Goal: Task Accomplishment & Management: Complete application form

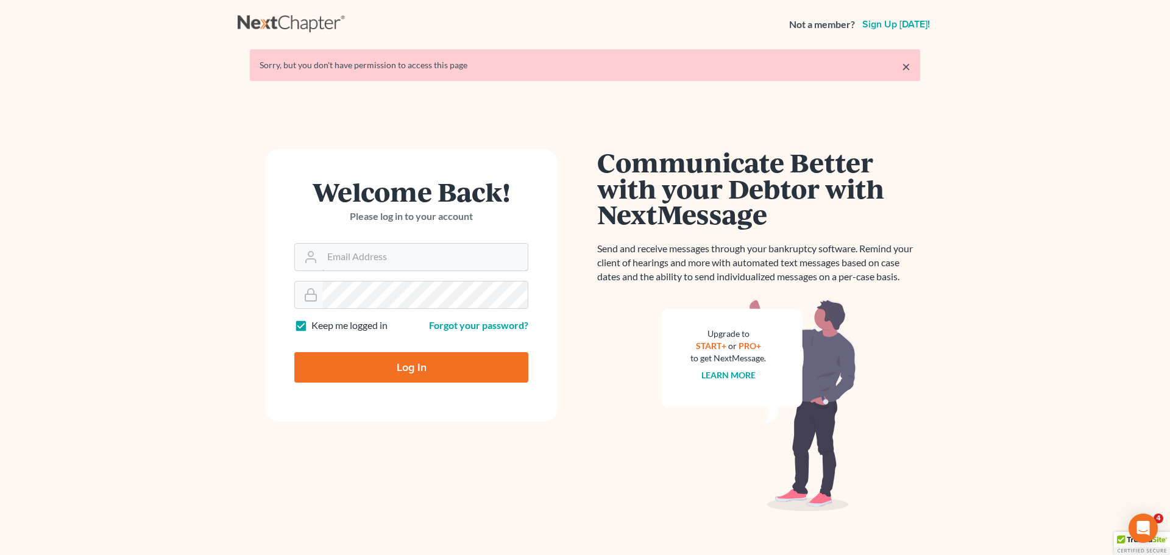
type input "[PERSON_NAME][EMAIL_ADDRESS][DOMAIN_NAME]"
click at [398, 373] on input "Log In" at bounding box center [411, 367] width 234 height 30
type input "Thinking..."
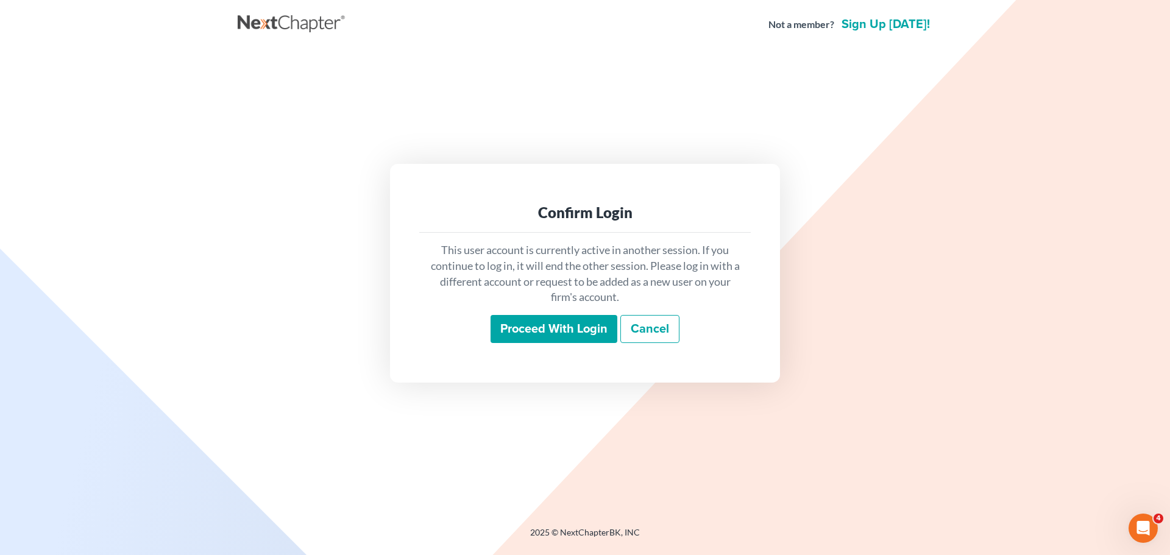
click at [560, 326] on input "Proceed with login" at bounding box center [553, 329] width 127 height 28
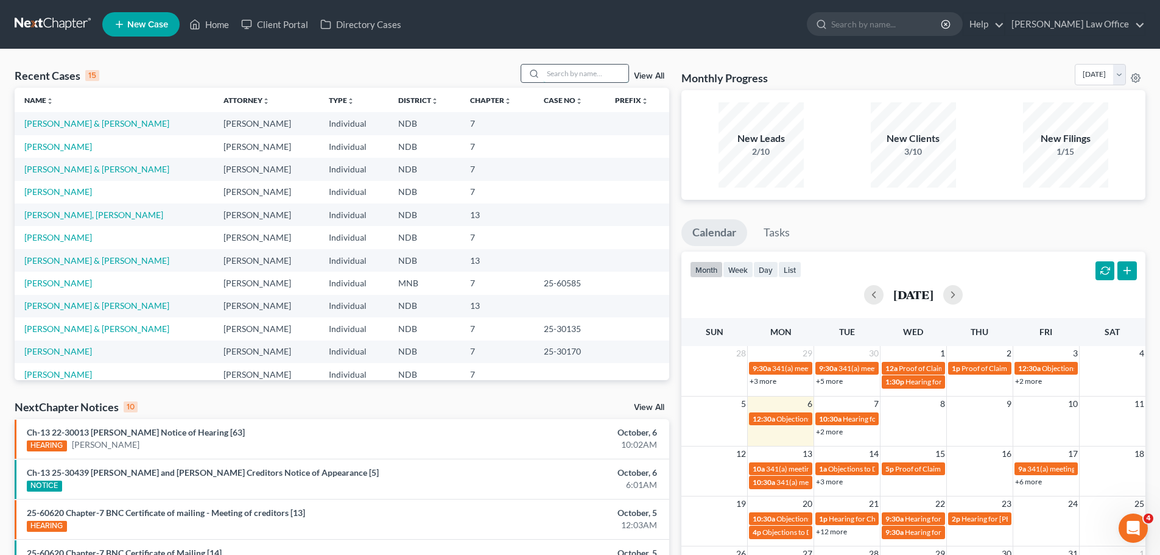
click at [552, 75] on input "search" at bounding box center [585, 74] width 85 height 18
type input "jager"
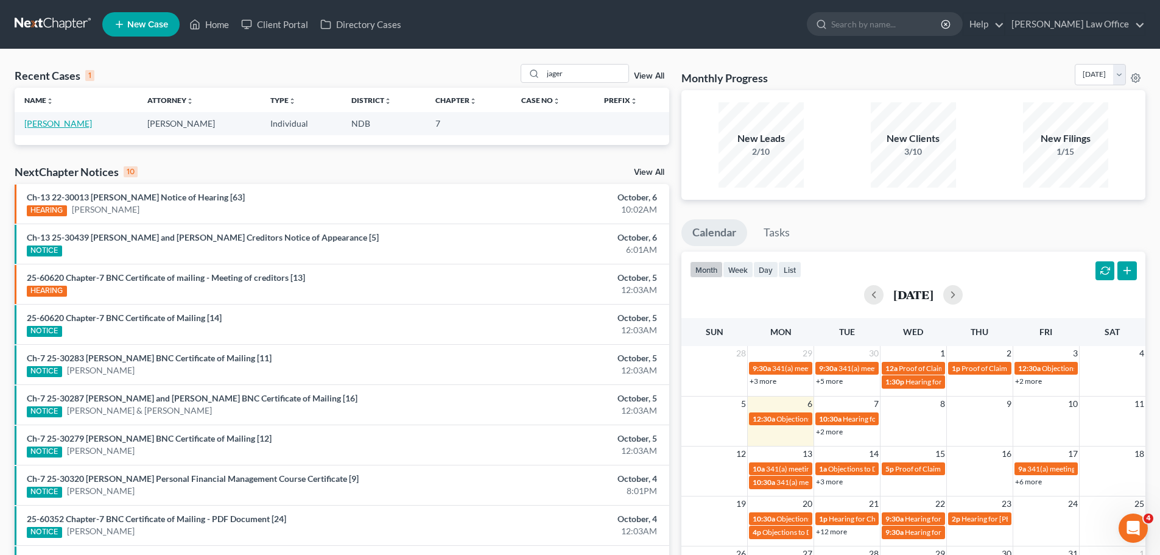
click at [38, 122] on link "Jager, Amie" at bounding box center [58, 123] width 68 height 10
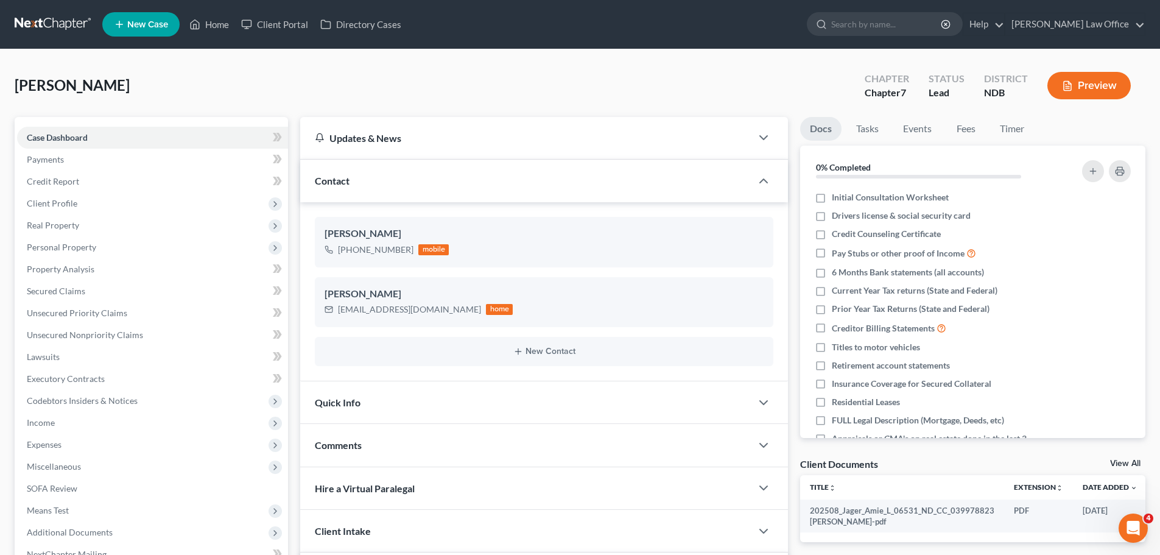
scroll to position [869, 0]
click at [72, 272] on span "Property Analysis" at bounding box center [61, 269] width 68 height 10
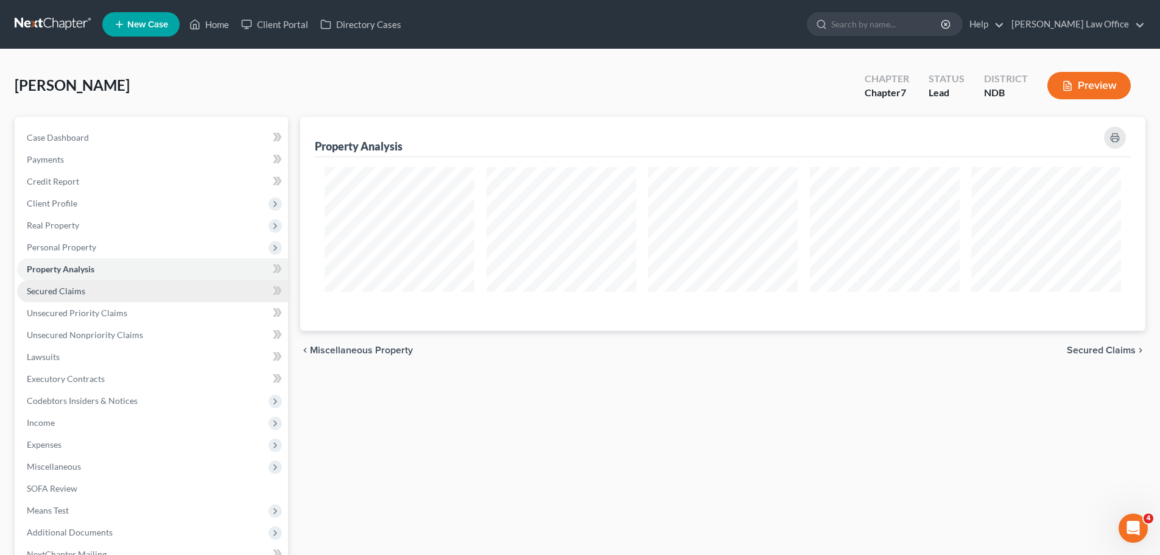
scroll to position [214, 845]
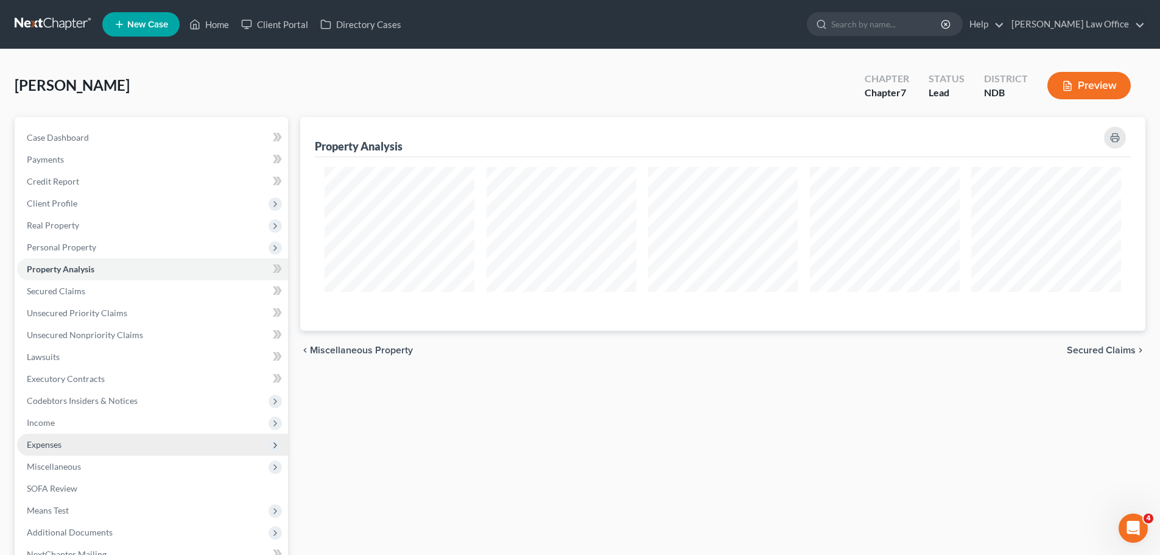
click at [46, 445] on span "Expenses" at bounding box center [44, 444] width 35 height 10
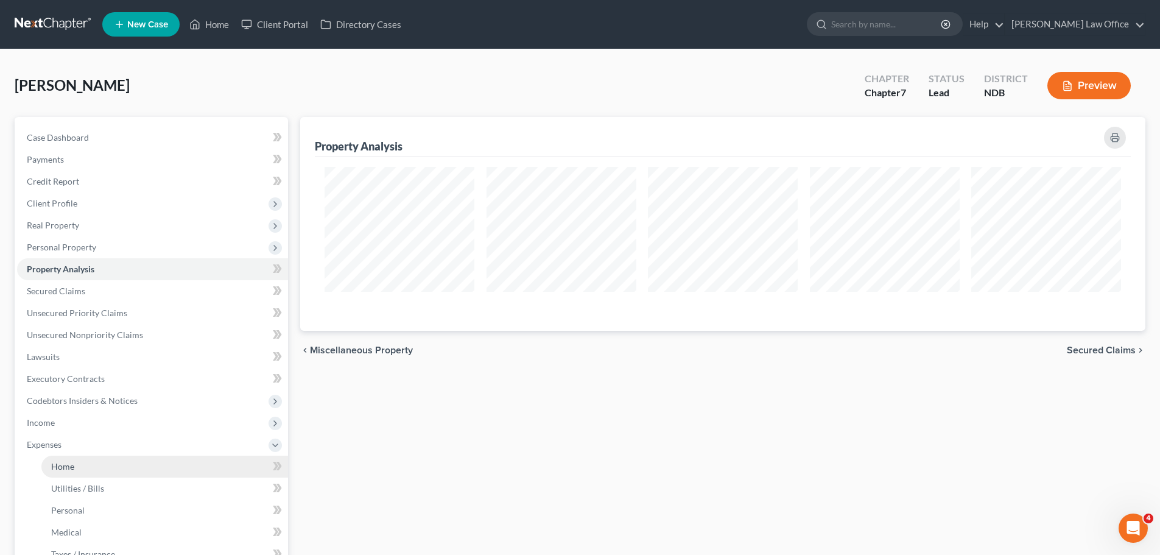
click at [70, 468] on span "Home" at bounding box center [62, 466] width 23 height 10
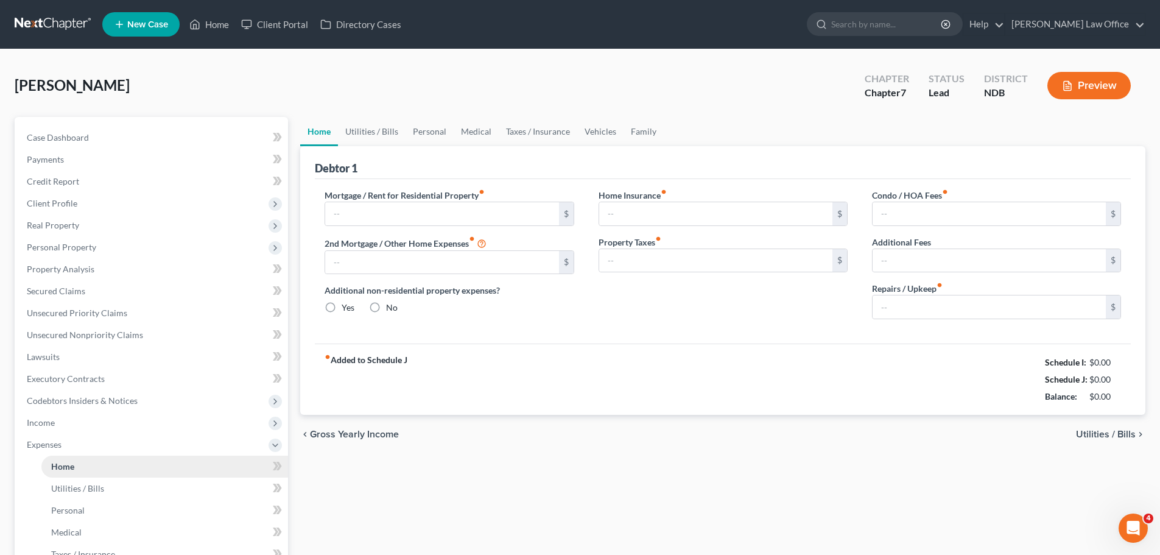
type input "1,100.00"
type input "0.00"
radio input "true"
type input "20.00"
type input "0.00"
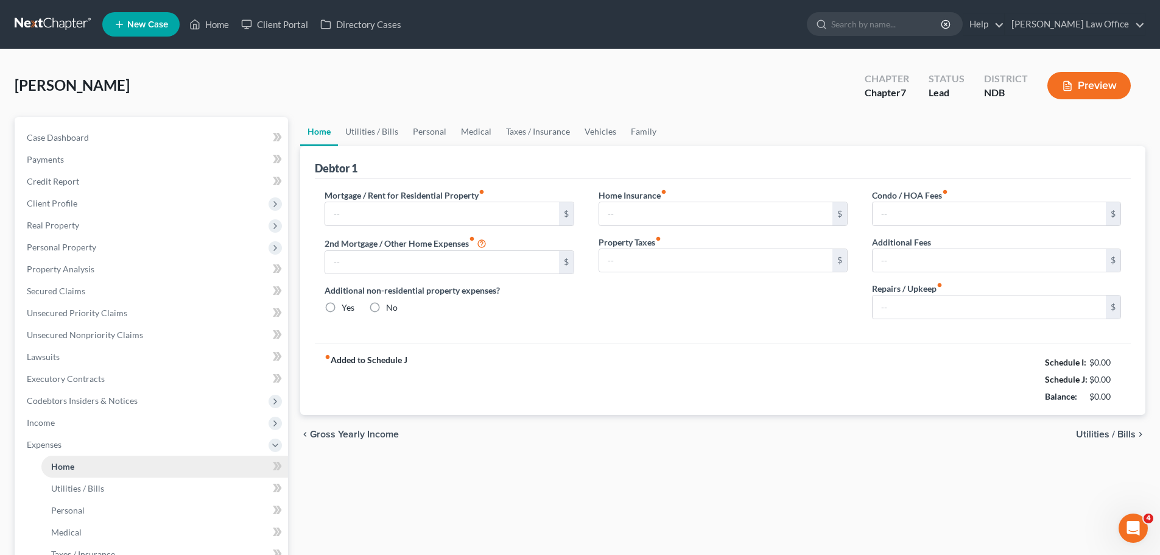
type input "0.00"
type input "50.00"
click at [62, 247] on span "Personal Property" at bounding box center [61, 247] width 69 height 10
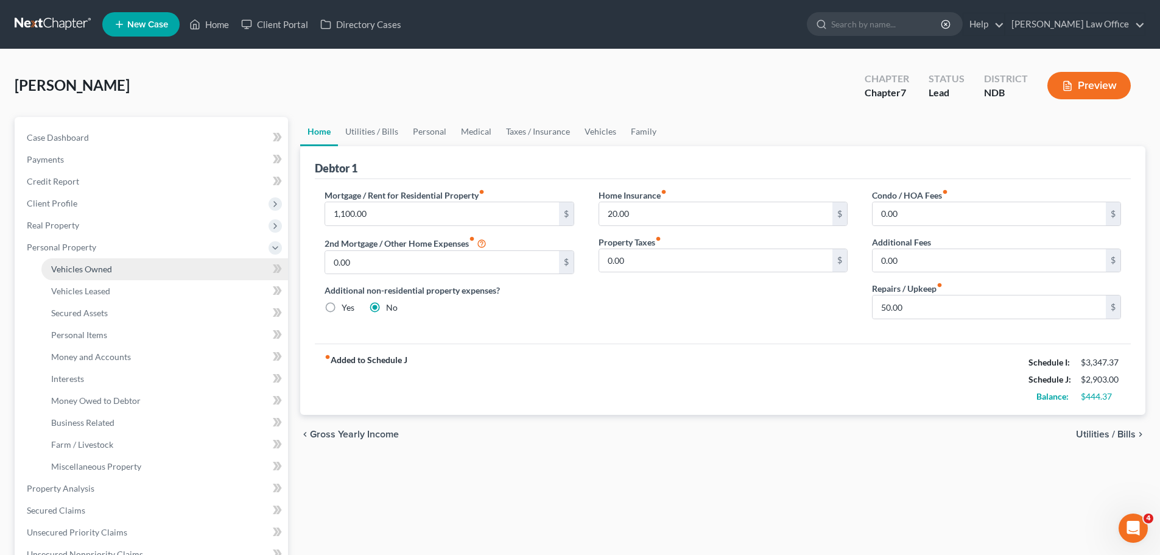
click at [86, 269] on span "Vehicles Owned" at bounding box center [81, 269] width 61 height 10
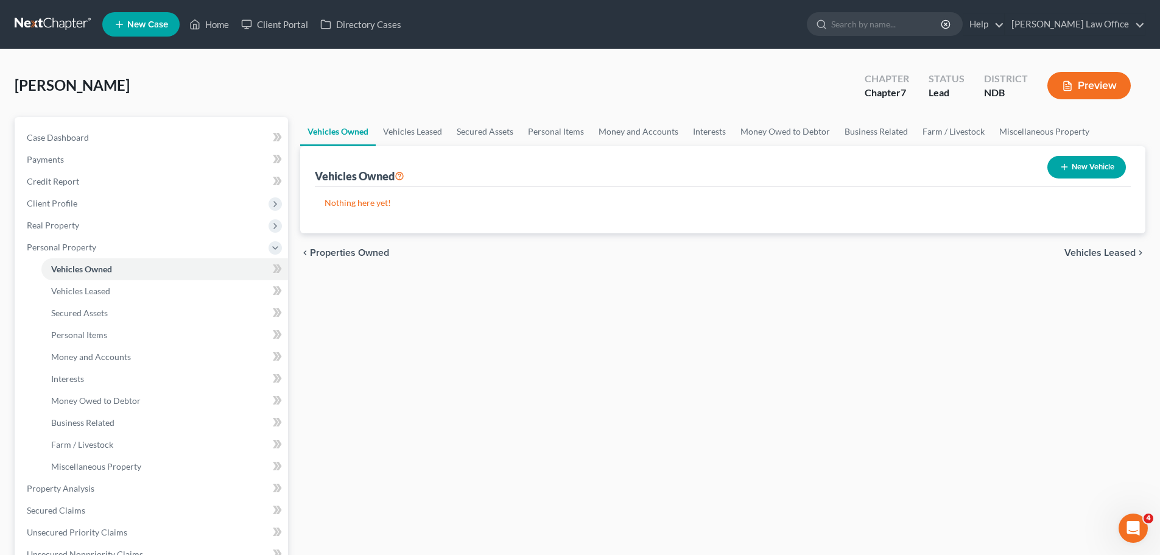
click at [1092, 167] on button "New Vehicle" at bounding box center [1087, 167] width 79 height 23
select select "0"
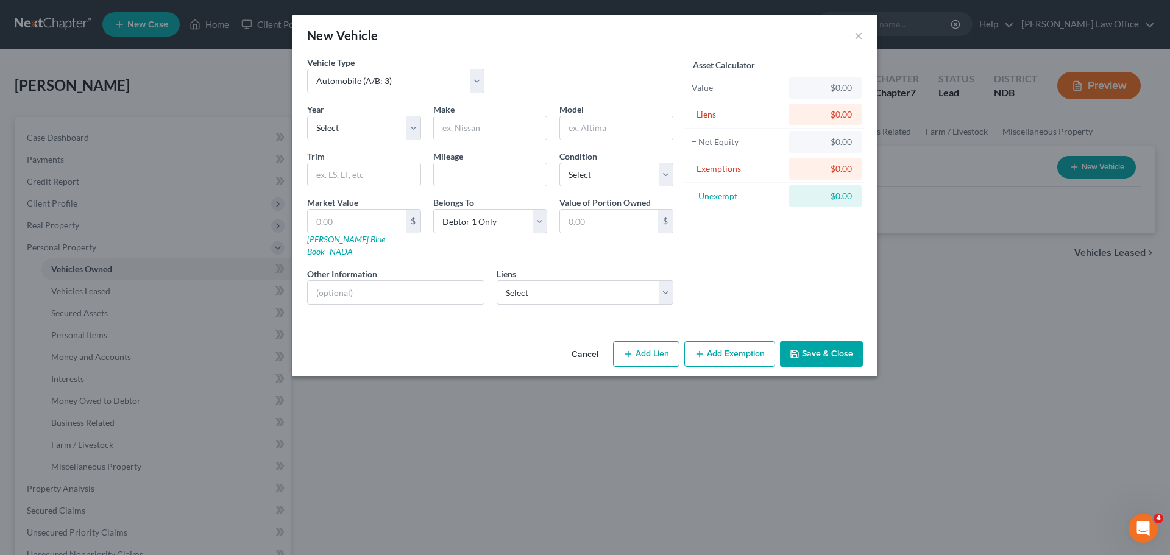
click at [574, 347] on button "Cancel" at bounding box center [585, 354] width 46 height 24
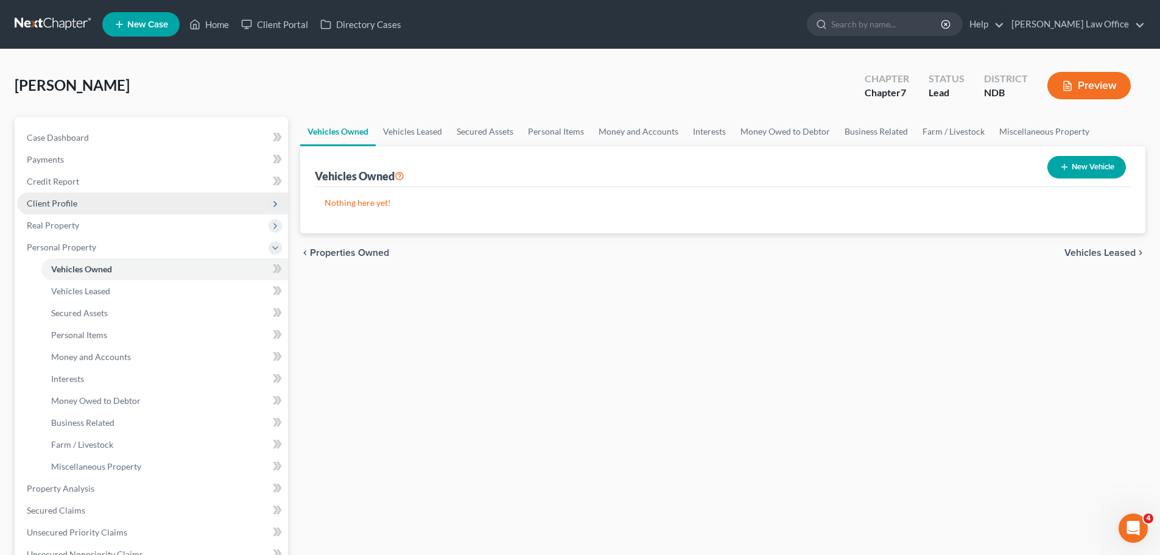
click at [57, 201] on span "Client Profile" at bounding box center [52, 203] width 51 height 10
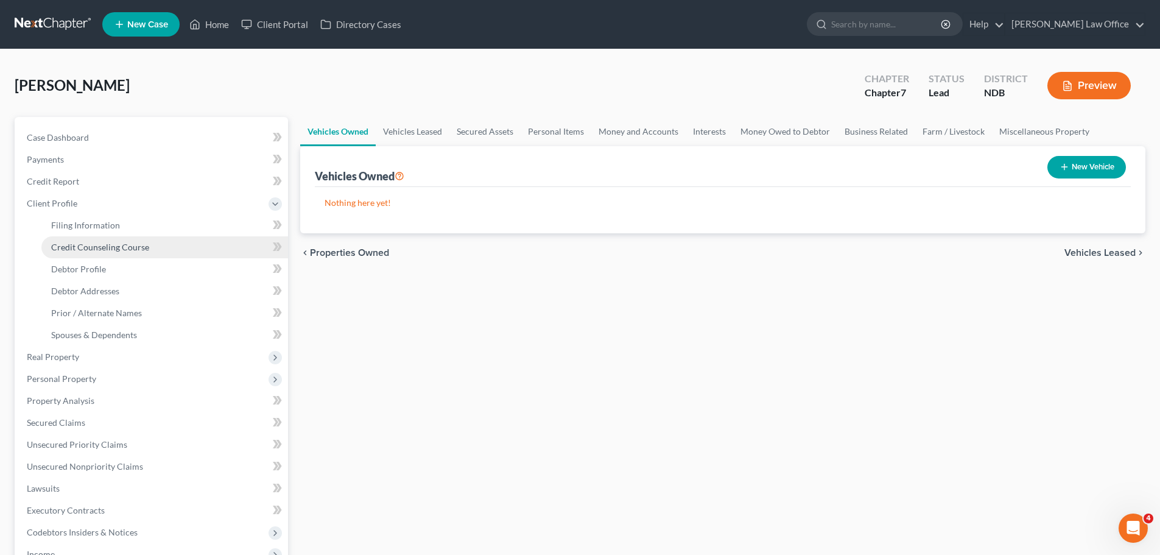
click at [122, 247] on span "Credit Counseling Course" at bounding box center [100, 247] width 98 height 10
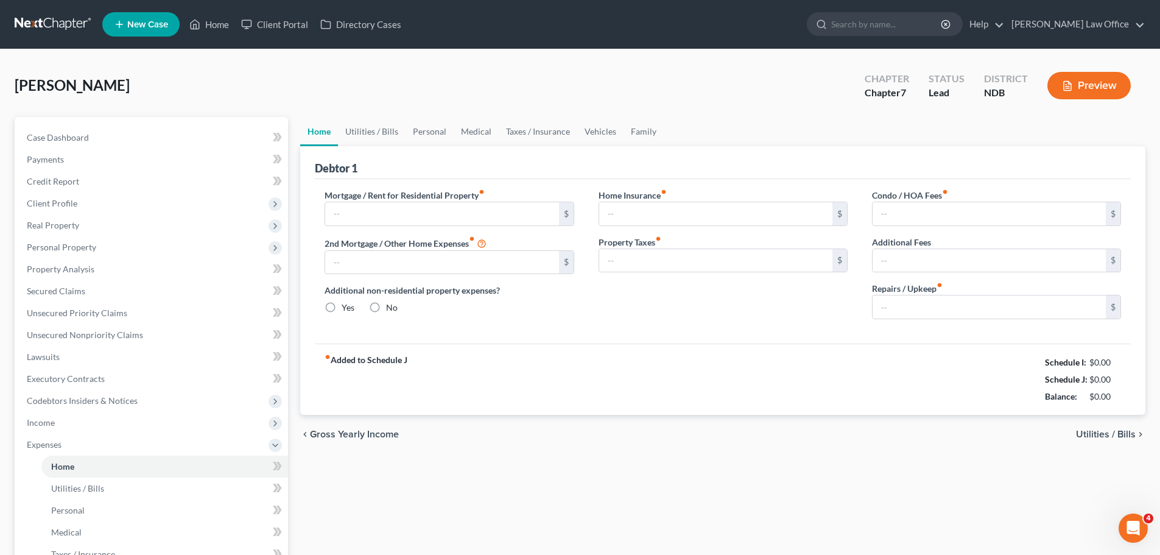
type input "1,100.00"
type input "0.00"
radio input "true"
type input "20.00"
type input "0.00"
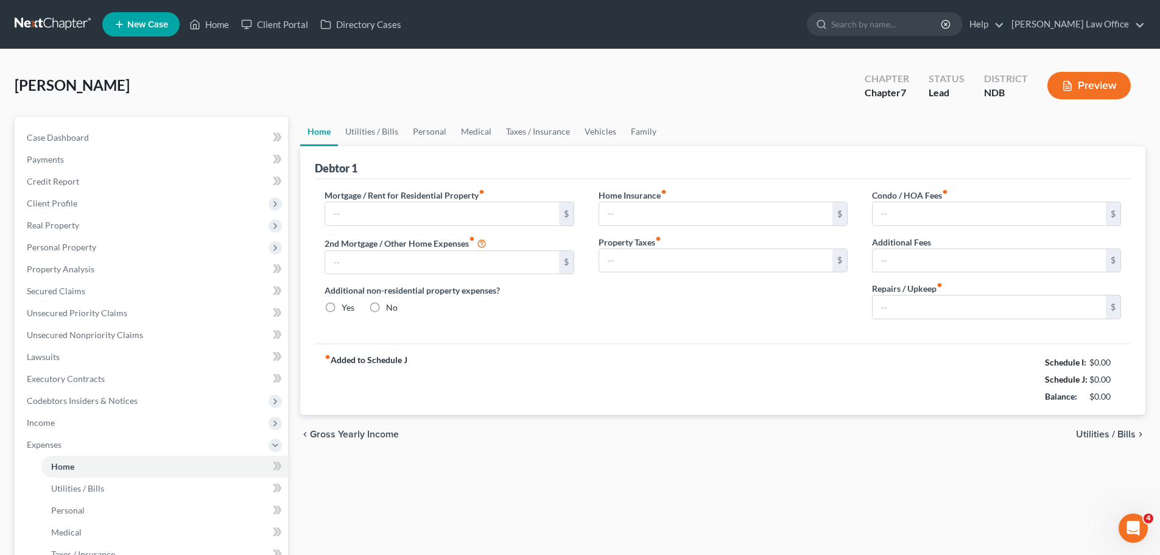
type input "0.00"
type input "50.00"
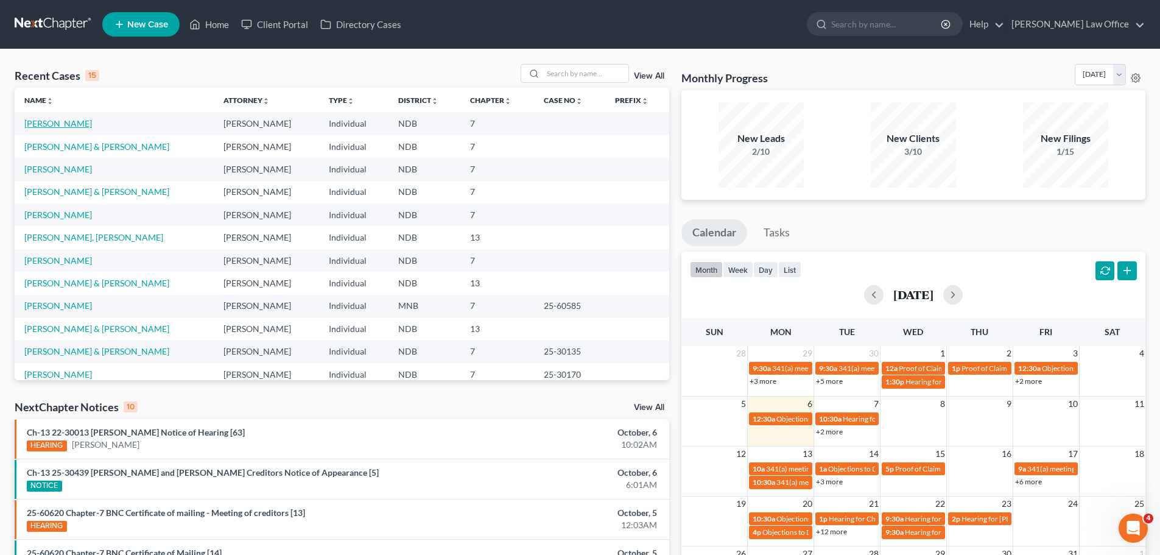
click at [54, 125] on link "[PERSON_NAME]" at bounding box center [58, 123] width 68 height 10
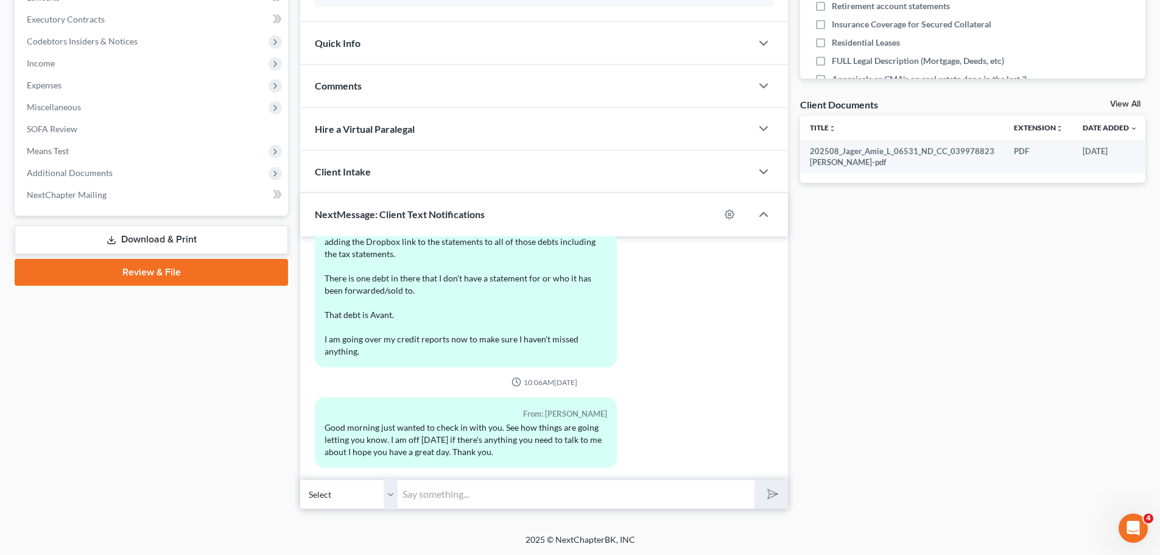
scroll to position [360, 0]
click at [438, 493] on input "text" at bounding box center [576, 494] width 357 height 30
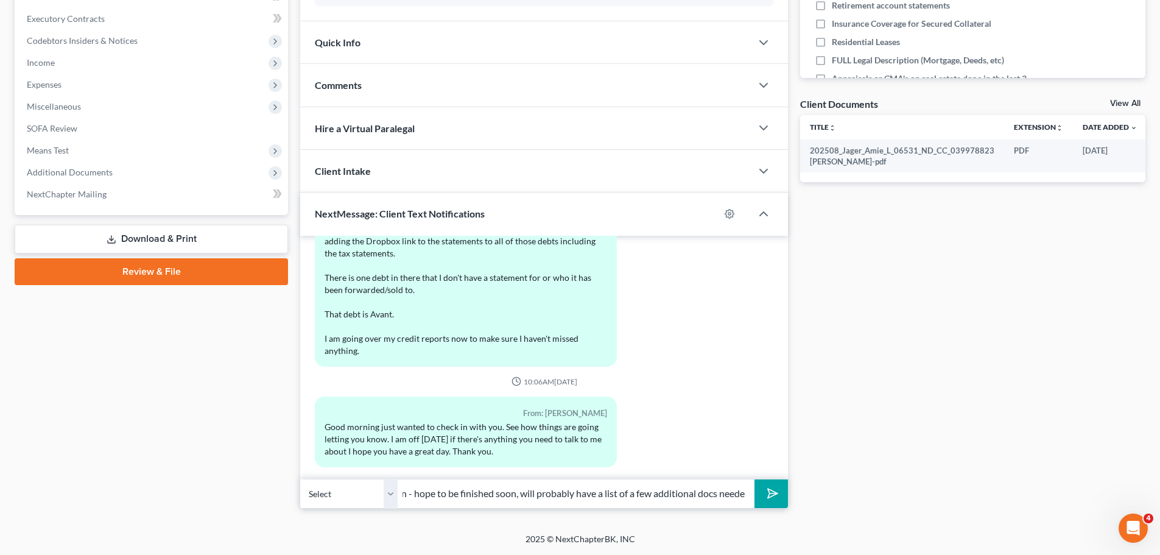
scroll to position [0, 210]
type input "[PERSON_NAME], working on your petition again - hope to be finished soon, will …"
click at [755, 479] on button "submit" at bounding box center [772, 493] width 34 height 29
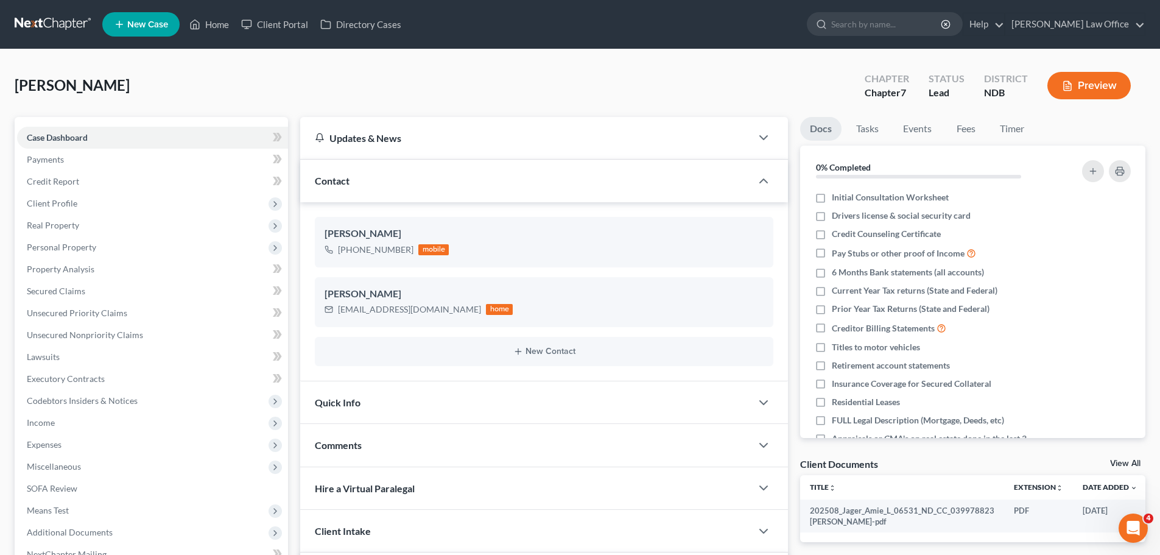
scroll to position [1013, 0]
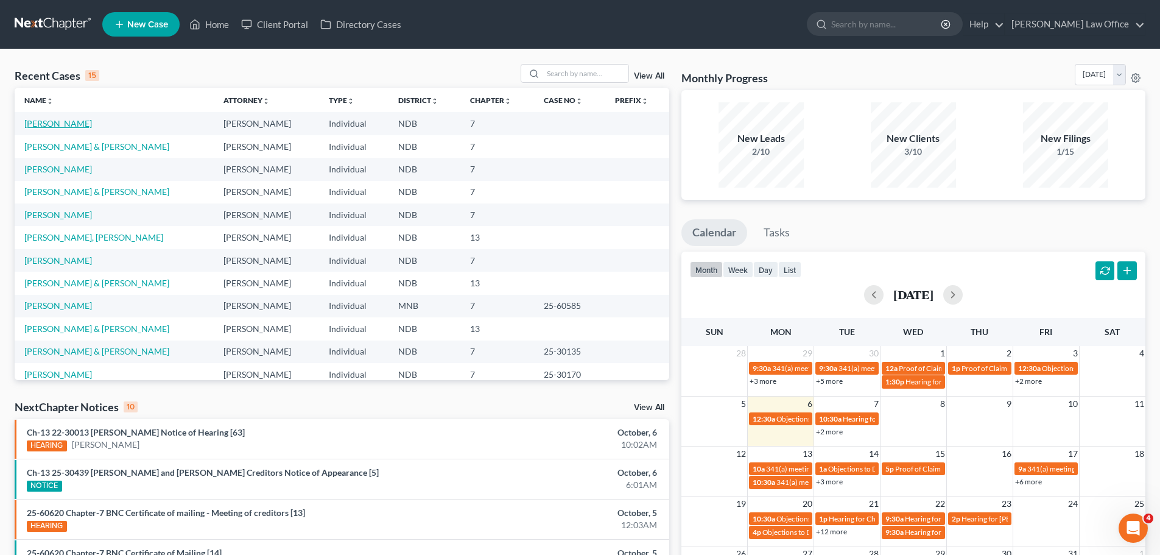
click at [42, 124] on link "[PERSON_NAME]" at bounding box center [58, 123] width 68 height 10
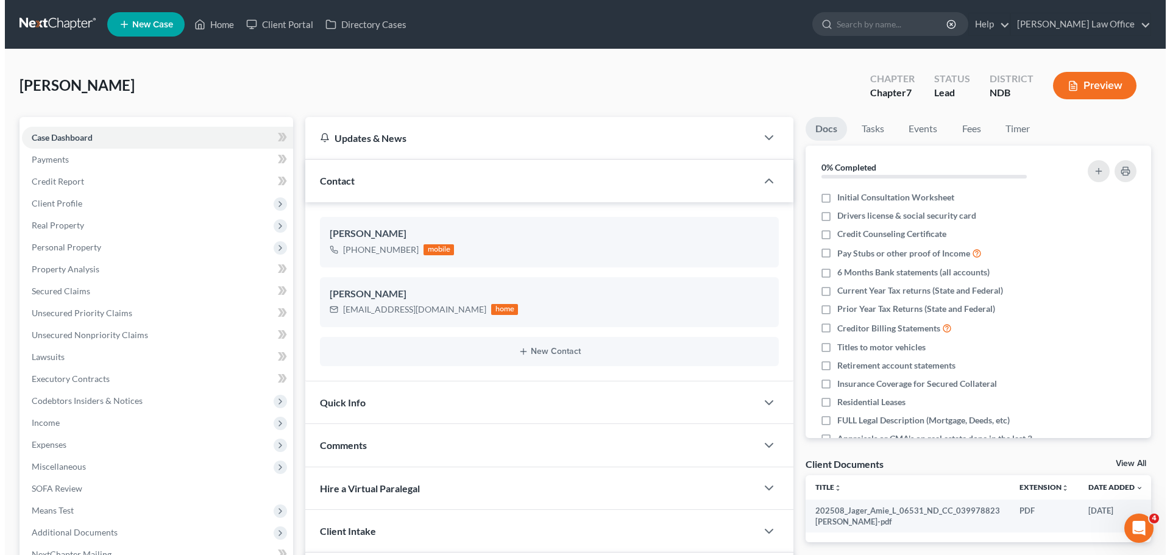
scroll to position [1013, 0]
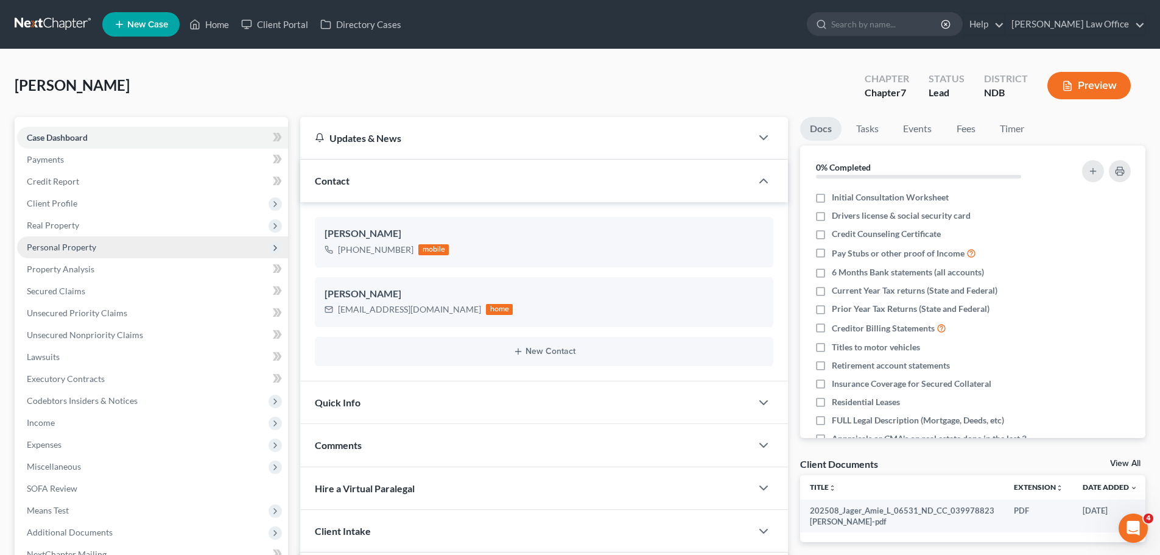
click at [62, 247] on span "Personal Property" at bounding box center [61, 247] width 69 height 10
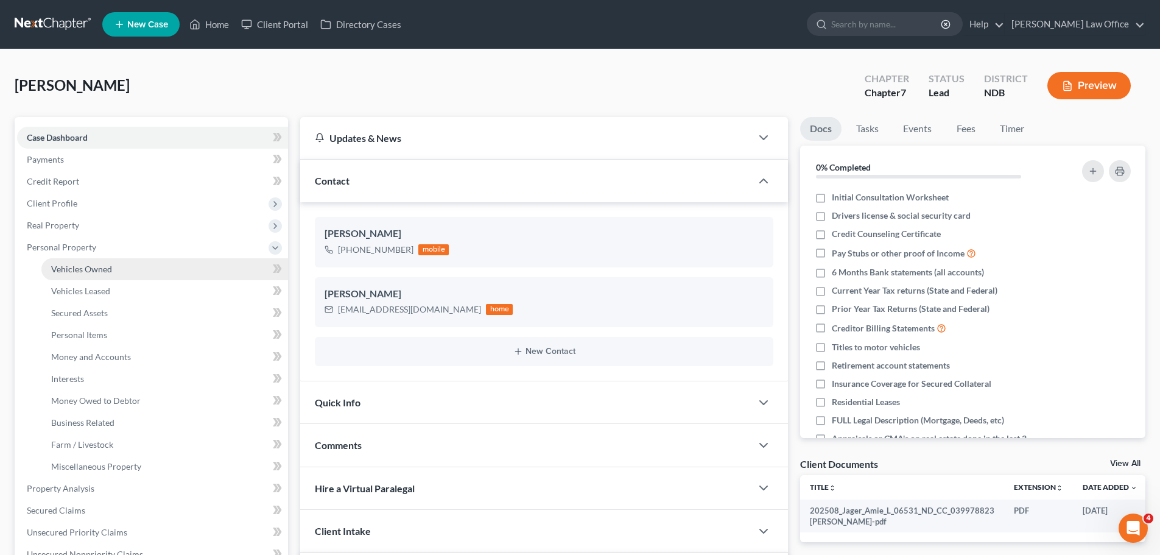
click at [99, 269] on span "Vehicles Owned" at bounding box center [81, 269] width 61 height 10
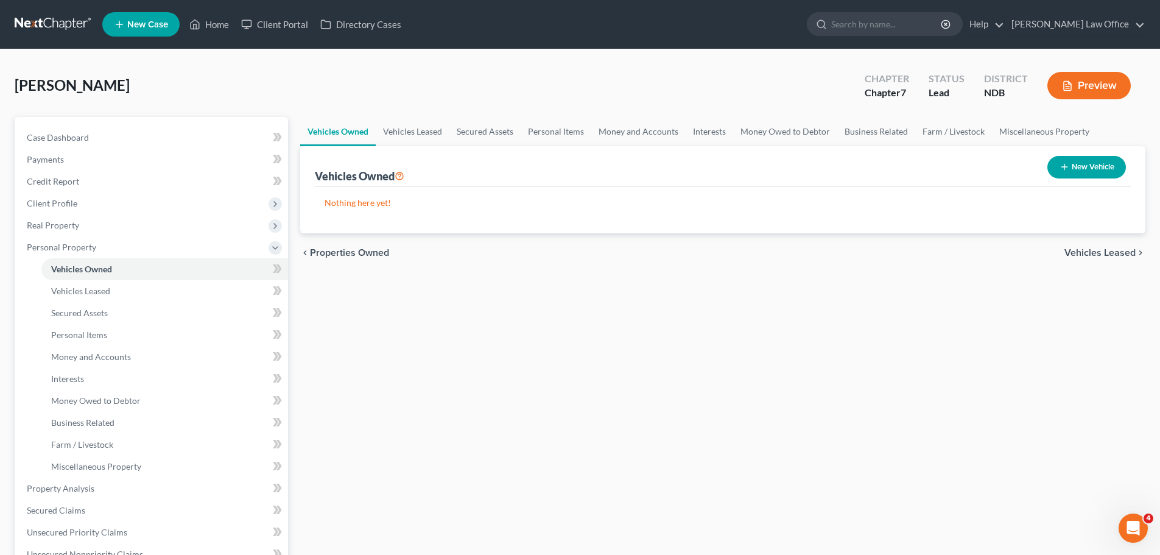
click at [1095, 160] on button "New Vehicle" at bounding box center [1087, 167] width 79 height 23
select select "0"
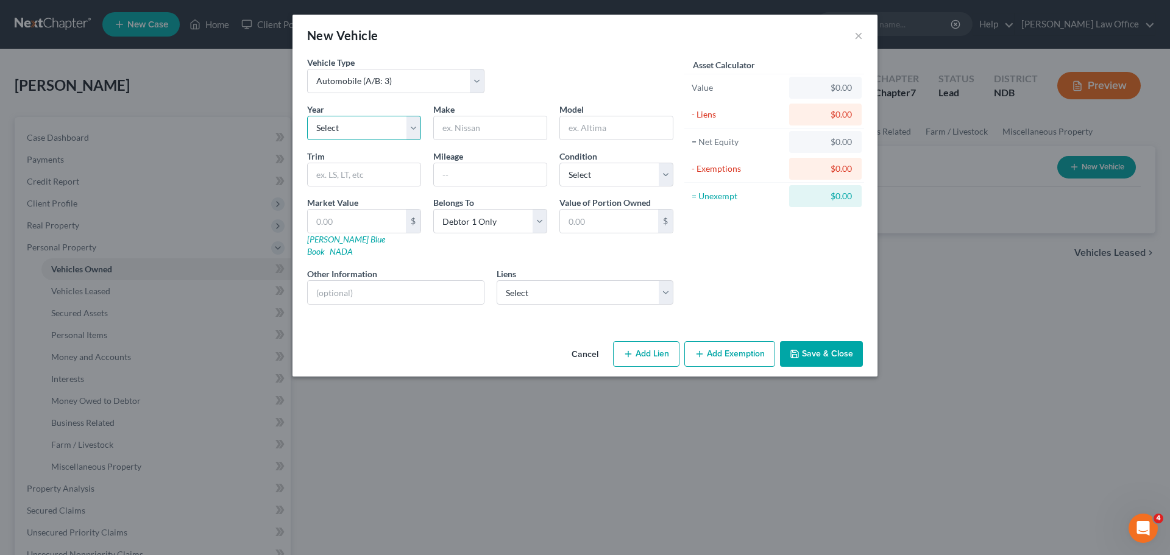
click at [329, 127] on select "Select 2026 2025 2024 2023 2022 2021 2020 2019 2018 2017 2016 2015 2014 2013 20…" at bounding box center [364, 128] width 114 height 24
select select "4"
click at [307, 116] on select "Select 2026 2025 2024 2023 2022 2021 2020 2019 2018 2017 2016 2015 2014 2013 20…" at bounding box center [364, 128] width 114 height 24
click at [460, 124] on input "text" at bounding box center [490, 127] width 113 height 23
type input "Ford"
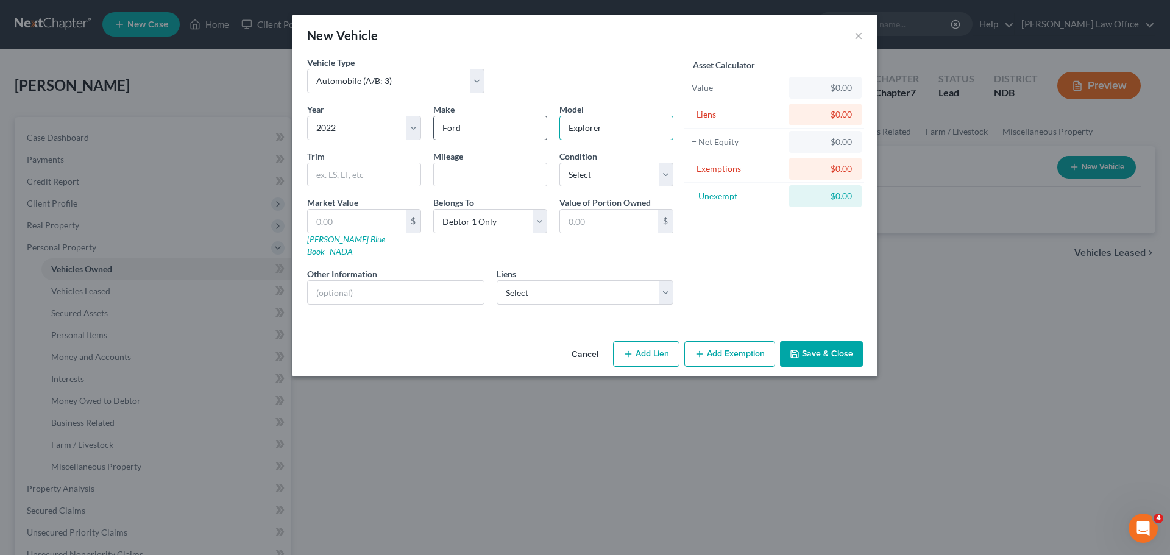
type input "Explorer"
type input "XLT"
click at [462, 169] on input "text" at bounding box center [490, 174] width 113 height 23
type input "10600"
click at [664, 175] on select "Select Excellent Very Good Good Fair Poor" at bounding box center [616, 175] width 114 height 24
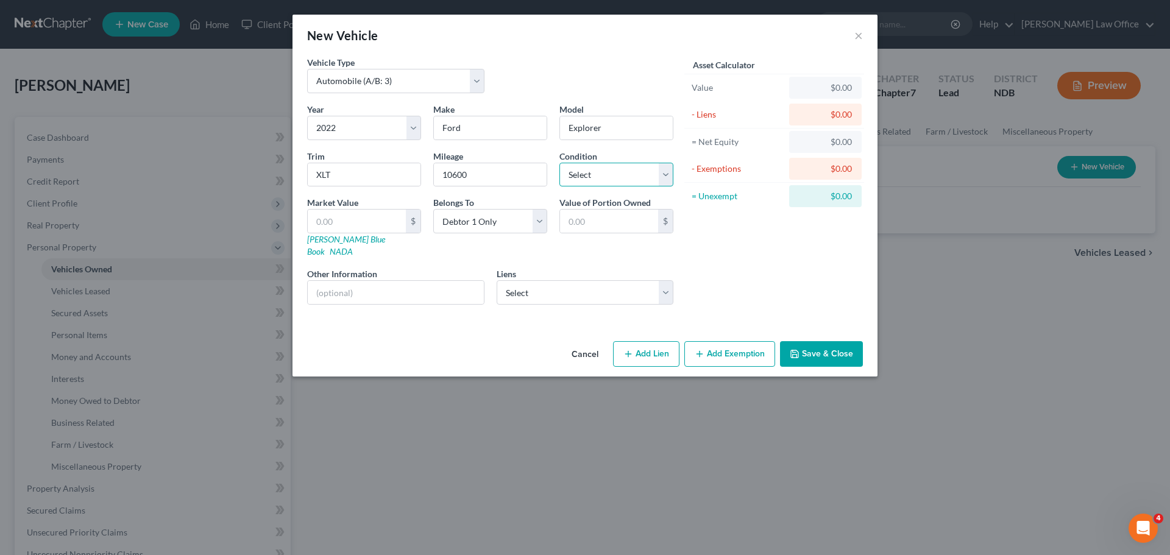
select select "2"
click at [559, 163] on select "Select Excellent Very Good Good Fair Poor" at bounding box center [616, 175] width 114 height 24
click at [338, 282] on input "text" at bounding box center [396, 292] width 176 height 23
type input "v"
paste input "FMSK8DH7NGB51171"
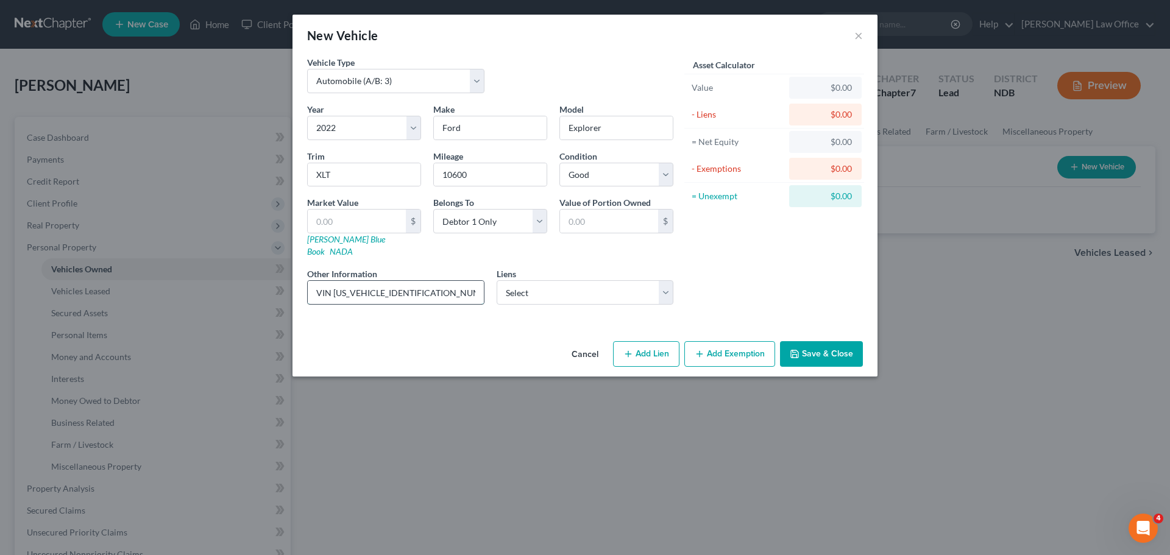
drag, startPoint x: 329, startPoint y: 279, endPoint x: 428, endPoint y: 280, distance: 99.3
click at [428, 281] on input "VIN [US_VEHICLE_IDENTIFICATION_NUMBER]" at bounding box center [396, 292] width 176 height 23
type input "VIN [US_VEHICLE_IDENTIFICATION_NUMBER]"
click at [326, 239] on link "[PERSON_NAME] Blue Book" at bounding box center [346, 245] width 78 height 23
click at [349, 222] on input "text" at bounding box center [357, 221] width 98 height 23
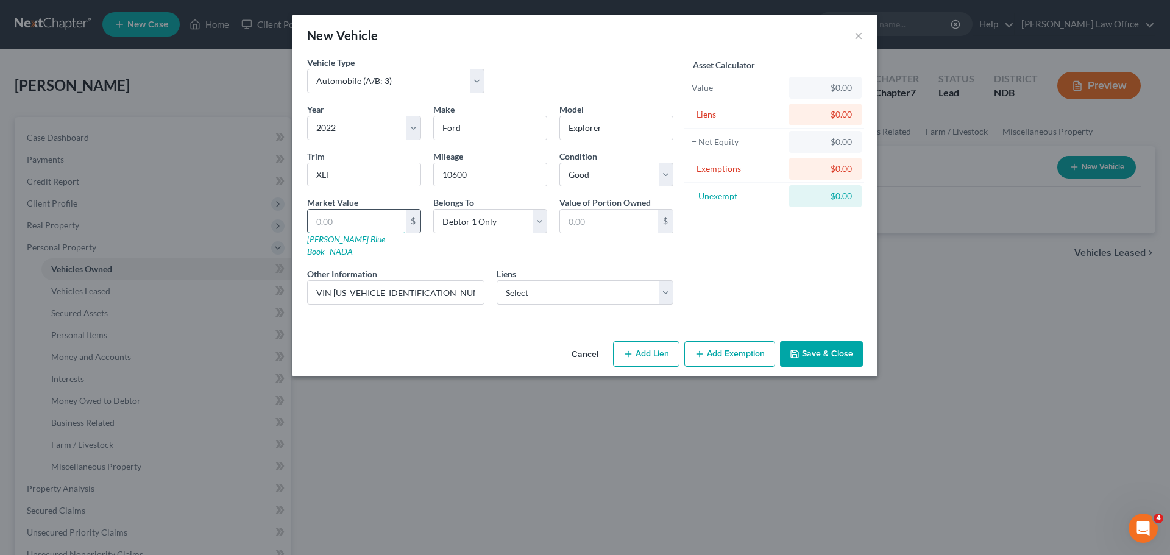
type input "1"
type input "1.00"
type input "19"
type input "19.00"
type input "199"
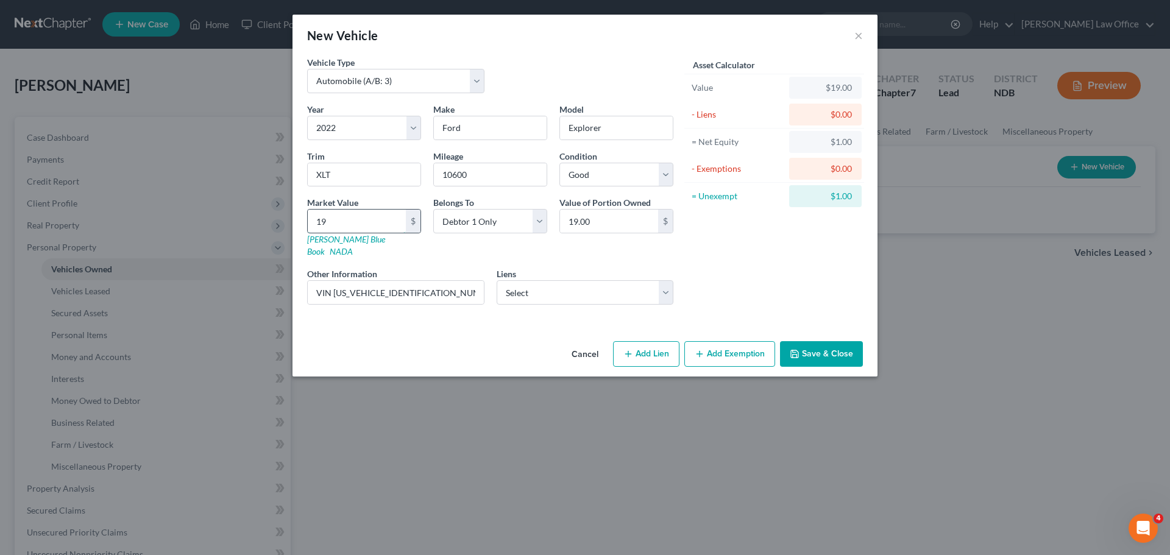
type input "199.00"
type input "1999"
type input "1,999.00"
type input "1,9995"
type input "19,995.00"
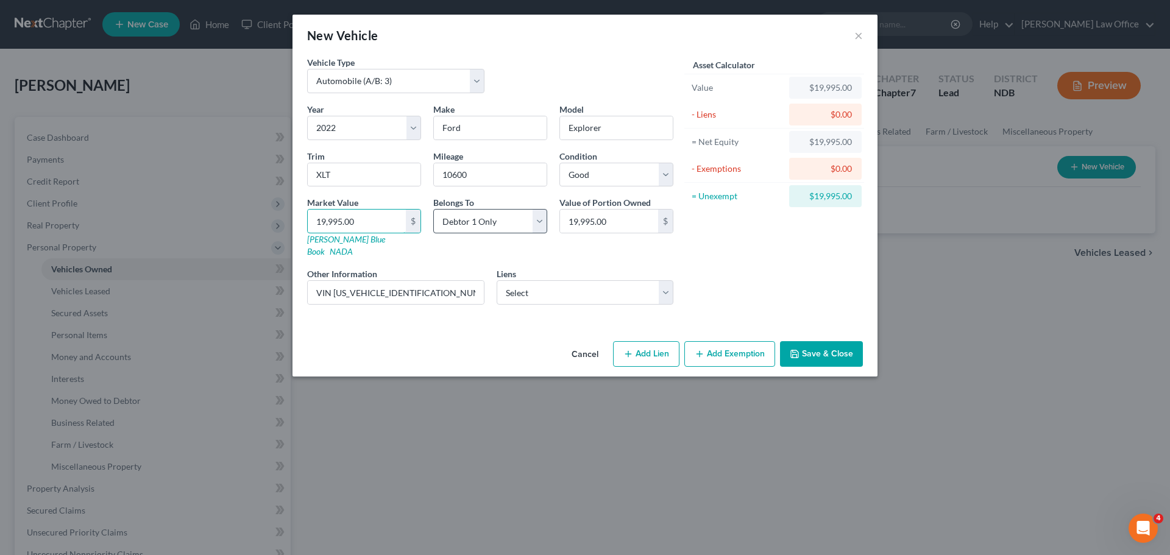
type input "19,995.00"
click at [539, 222] on select "Select Debtor 1 Only Debtor 2 Only Debtor 1 And Debtor 2 Only At Least One Of T…" at bounding box center [490, 221] width 114 height 24
select select "3"
click at [433, 209] on select "Select Debtor 1 Only Debtor 2 Only Debtor 1 And Debtor 2 Only At Least One Of T…" at bounding box center [490, 221] width 114 height 24
click at [665, 286] on select "Select Pub Serv Cu - $27,217.00 Creditacpt - $13,580.00" at bounding box center [584, 292] width 177 height 24
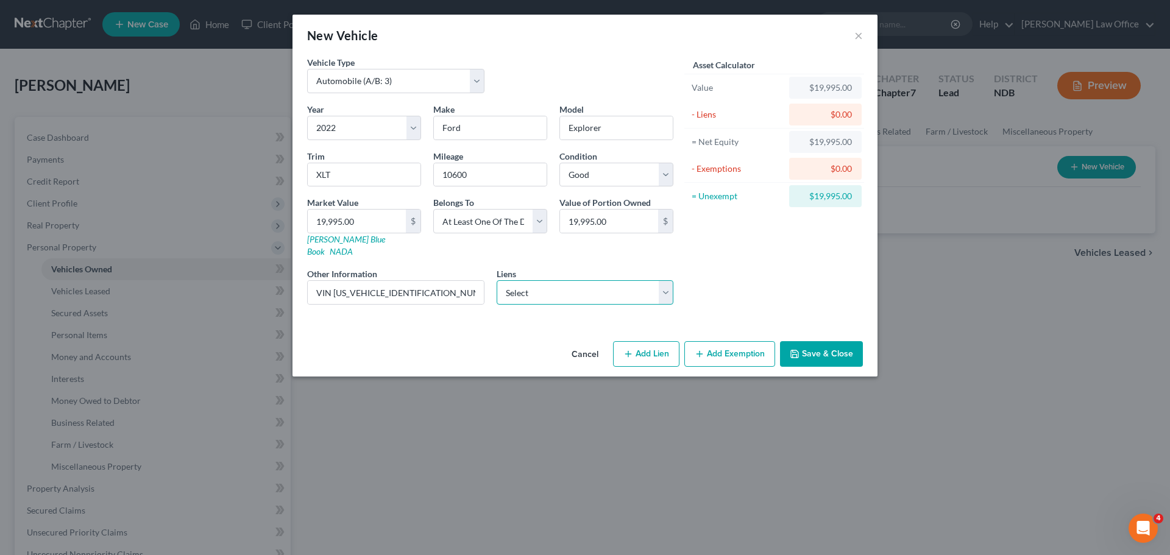
select select "0"
click at [496, 280] on select "Select Pub Serv Cu - $27,217.00 Creditacpt - $13,580.00" at bounding box center [584, 292] width 177 height 24
select select "23"
select select "0"
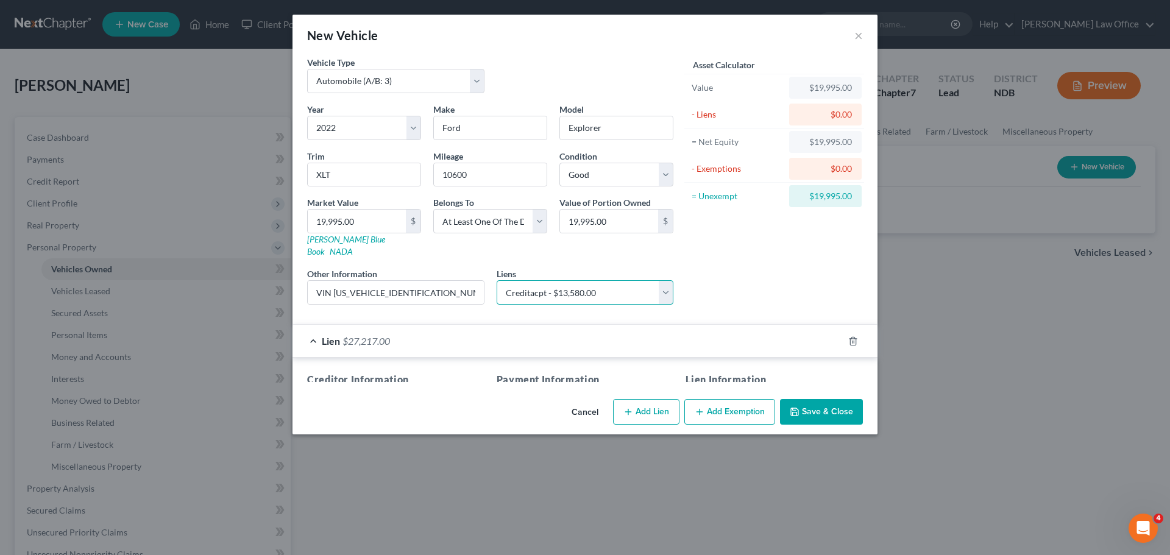
select select
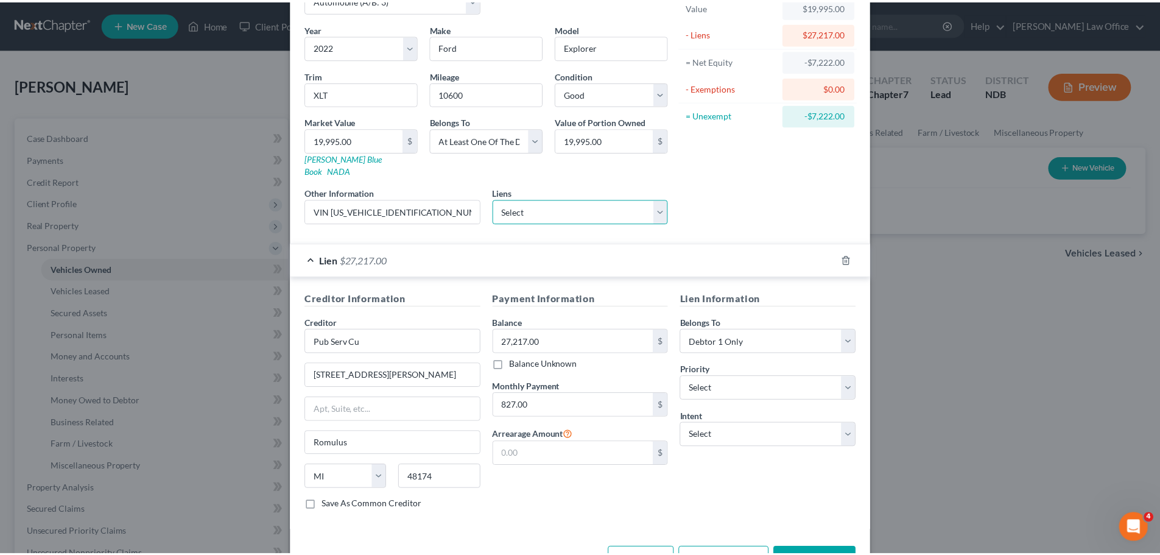
scroll to position [111, 0]
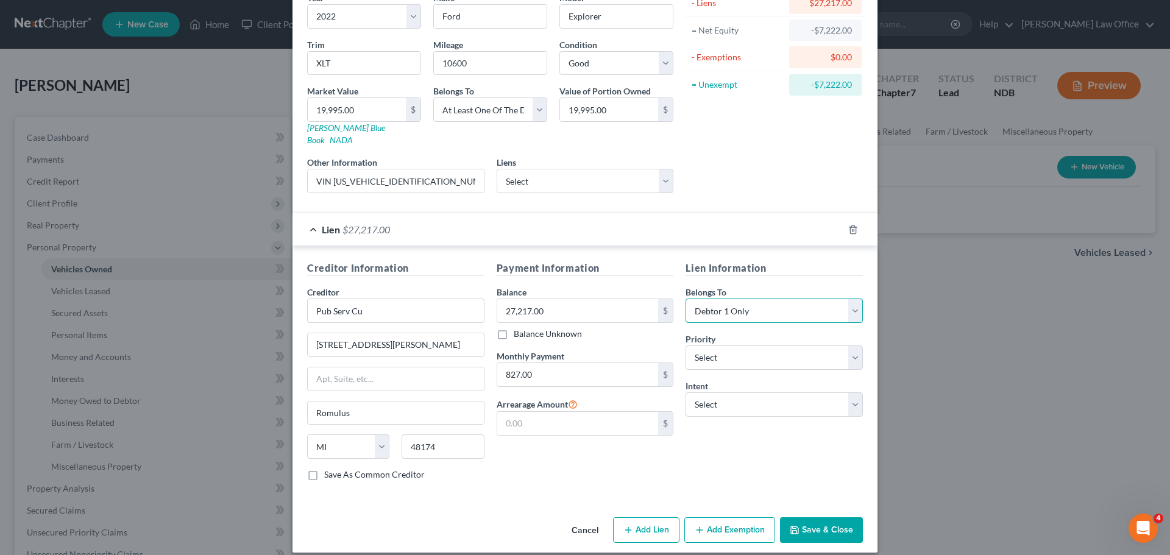
click at [846, 298] on select "Select Debtor 1 Only Debtor 2 Only Debtor 1 And Debtor 2 Only At Least One Of T…" at bounding box center [773, 310] width 177 height 24
select select "3"
click at [685, 298] on select "Select Debtor 1 Only Debtor 2 Only Debtor 1 And Debtor 2 Only At Least One Of T…" at bounding box center [773, 310] width 177 height 24
click at [810, 520] on button "Save & Close" at bounding box center [821, 530] width 83 height 26
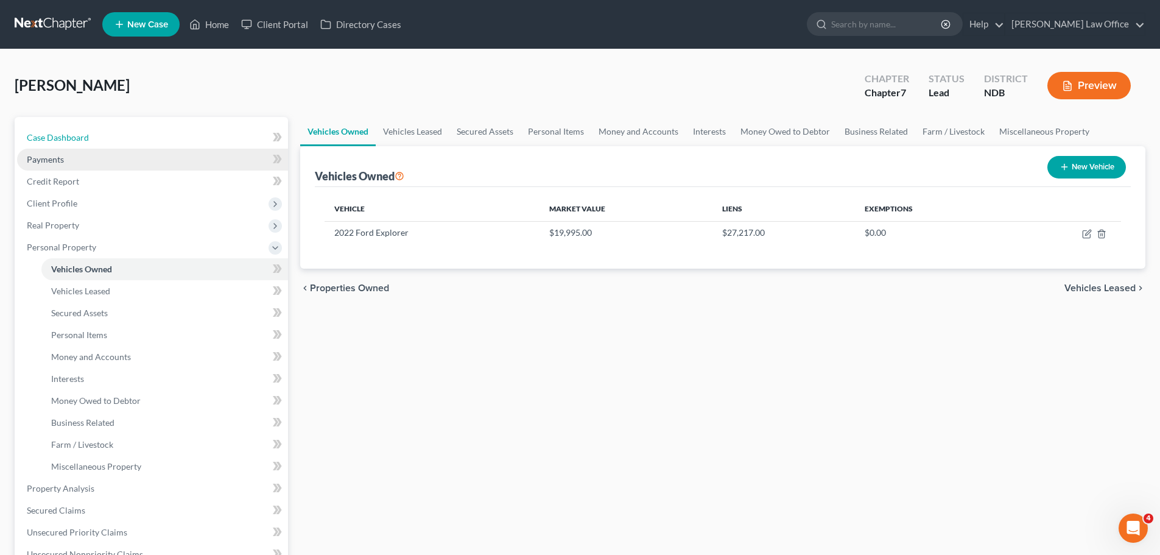
drag, startPoint x: 66, startPoint y: 134, endPoint x: 96, endPoint y: 150, distance: 34.1
click at [66, 134] on span "Case Dashboard" at bounding box center [58, 137] width 62 height 10
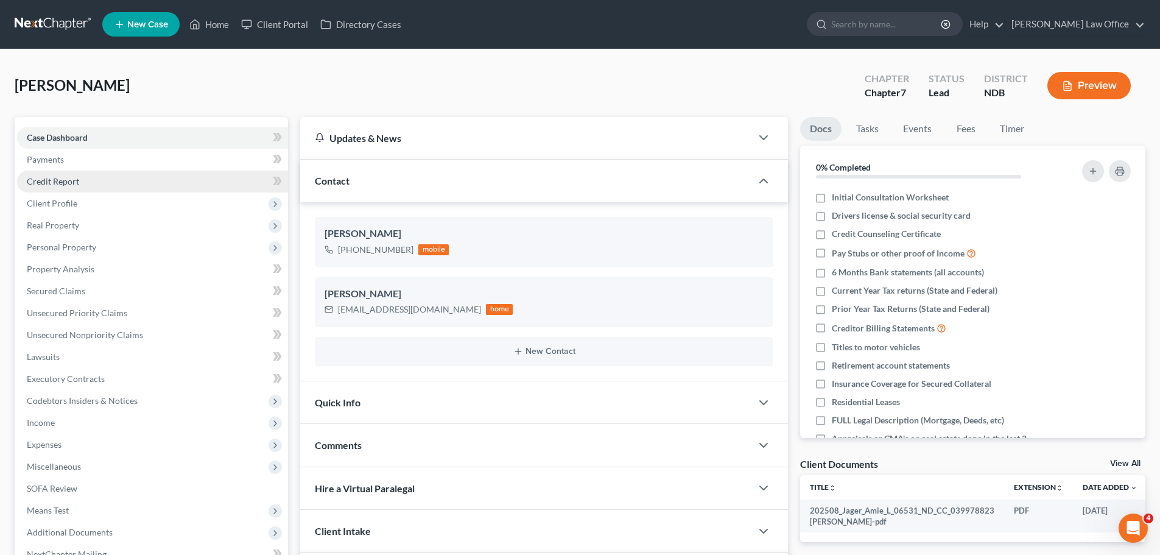
scroll to position [1013, 0]
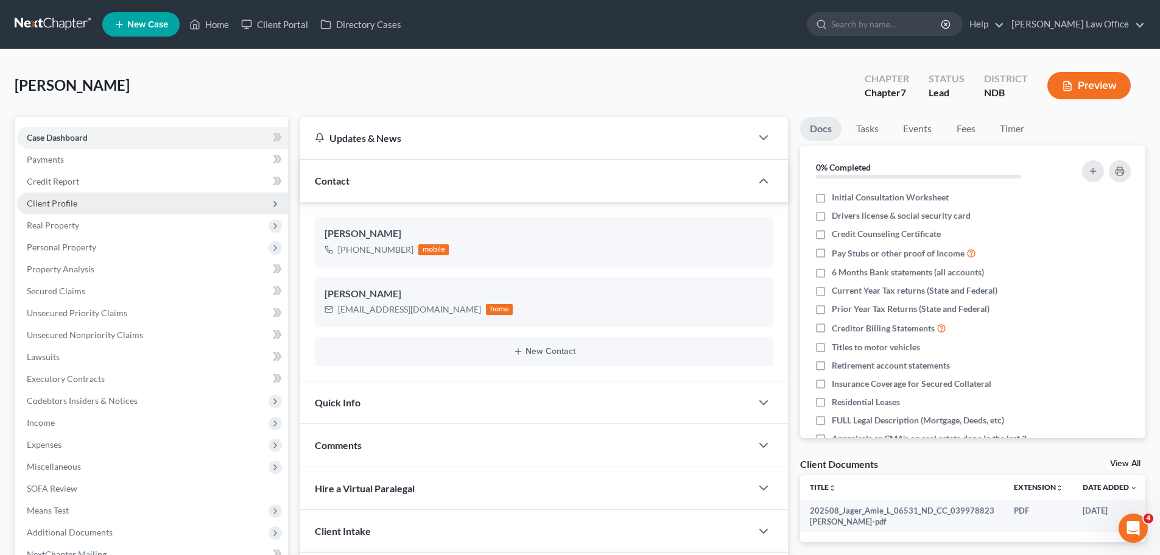
click at [55, 201] on span "Client Profile" at bounding box center [52, 203] width 51 height 10
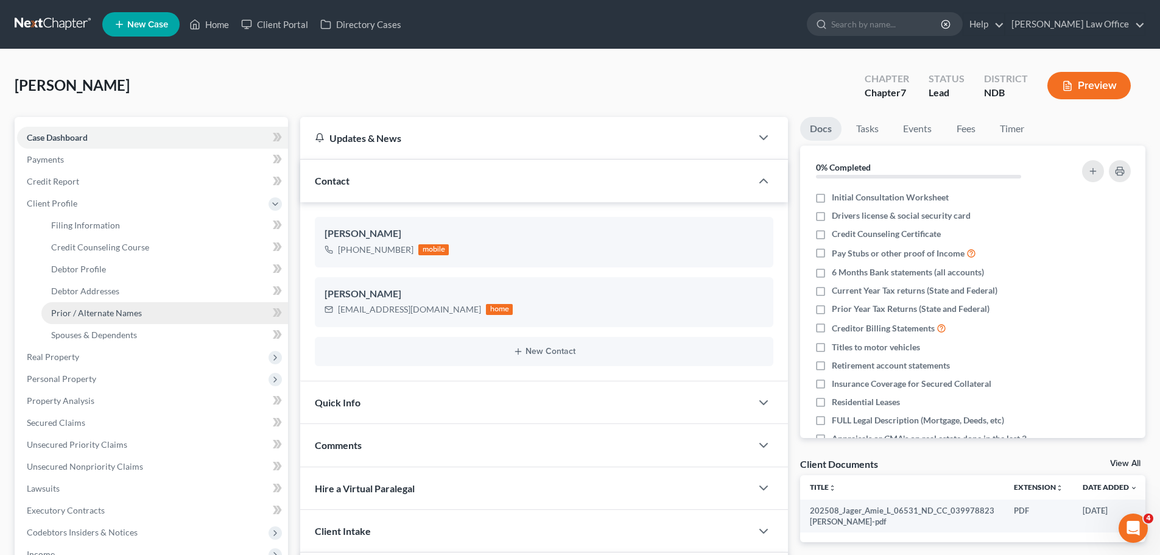
click at [106, 311] on span "Prior / Alternate Names" at bounding box center [96, 313] width 91 height 10
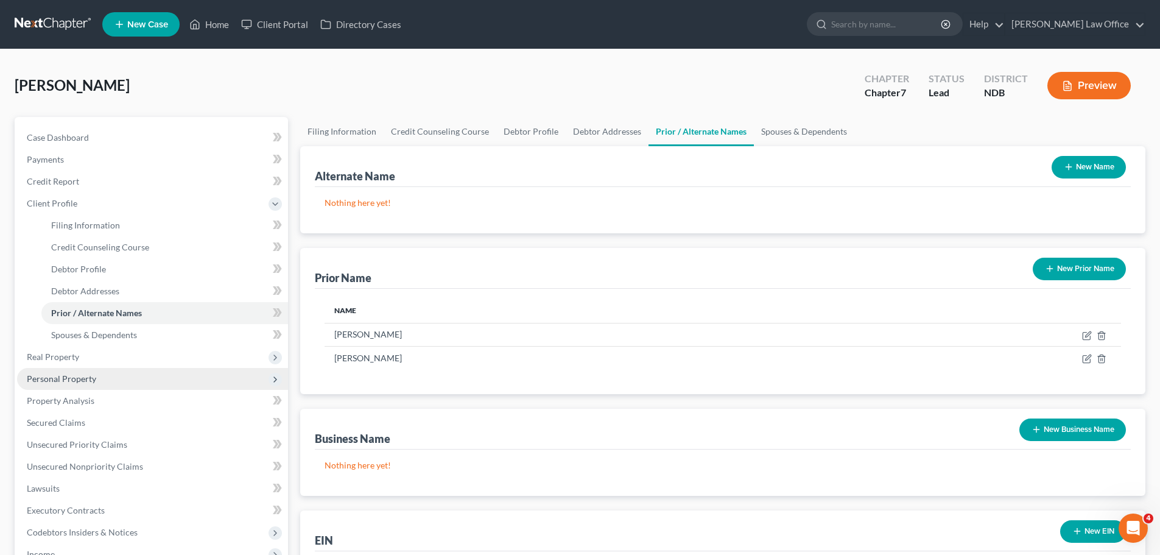
click at [73, 382] on span "Personal Property" at bounding box center [61, 378] width 69 height 10
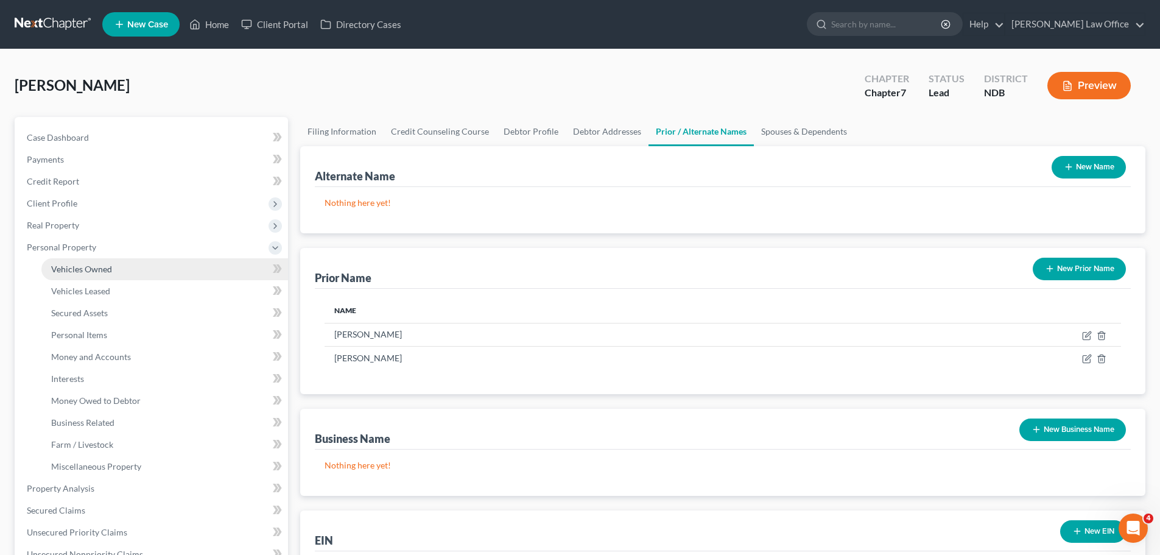
click at [94, 267] on span "Vehicles Owned" at bounding box center [81, 269] width 61 height 10
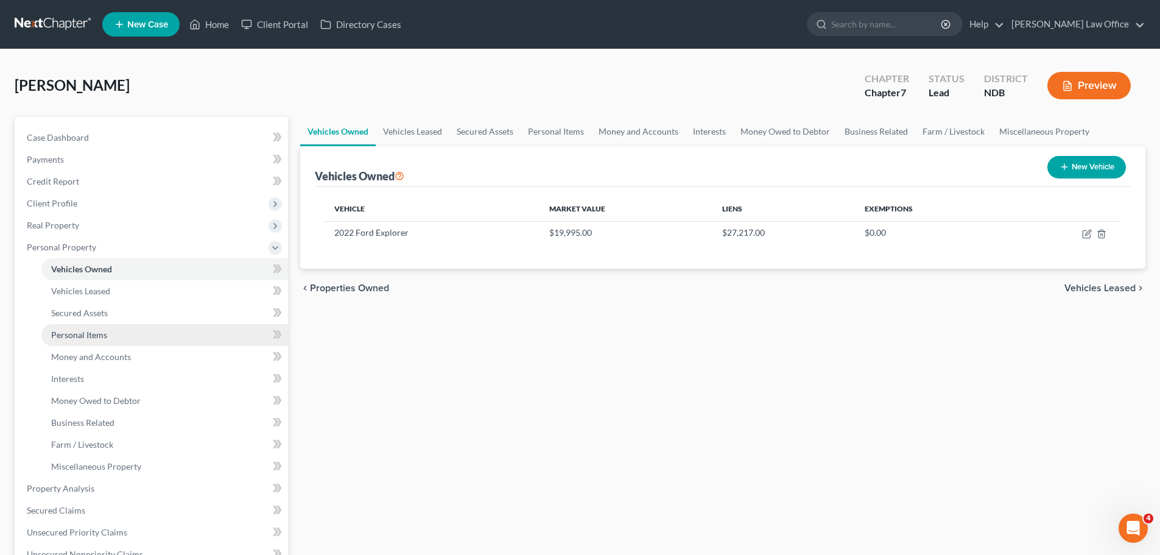
click at [86, 337] on span "Personal Items" at bounding box center [79, 335] width 56 height 10
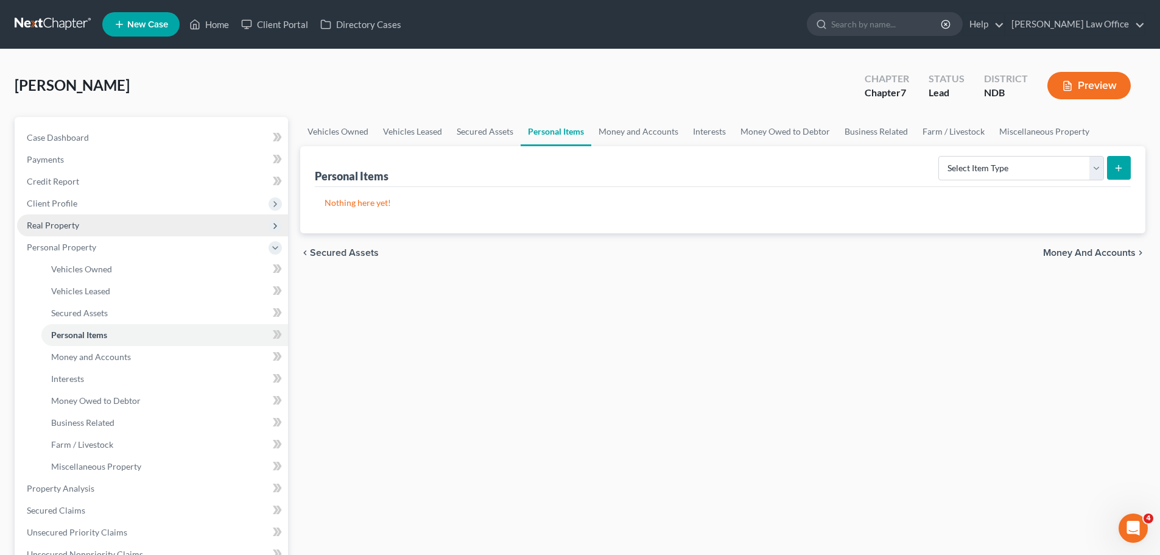
click at [45, 225] on span "Real Property" at bounding box center [53, 225] width 52 height 10
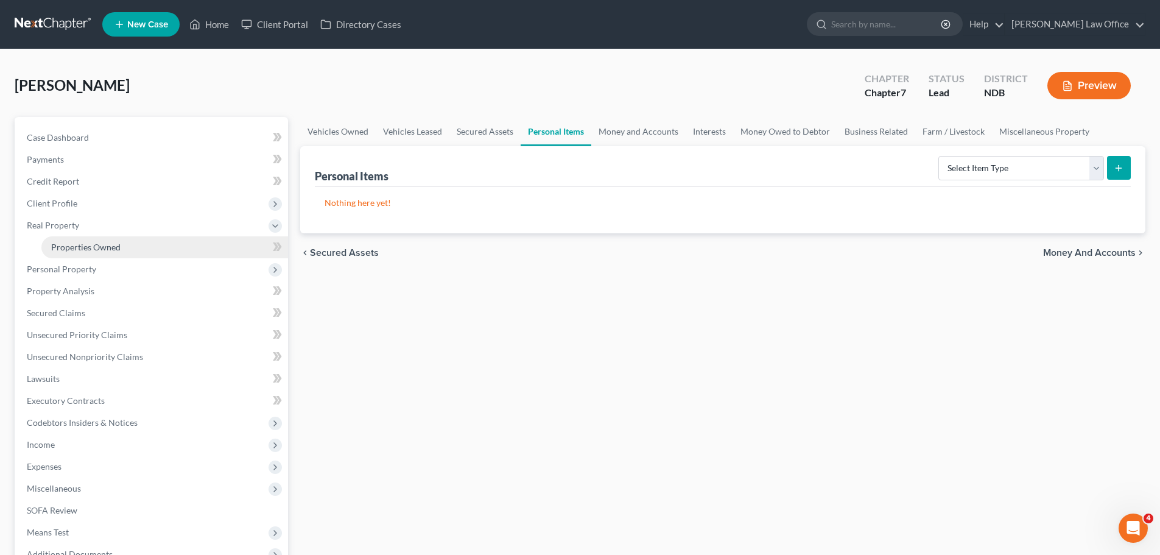
click at [74, 248] on span "Properties Owned" at bounding box center [85, 247] width 69 height 10
